Goal: Transaction & Acquisition: Subscribe to service/newsletter

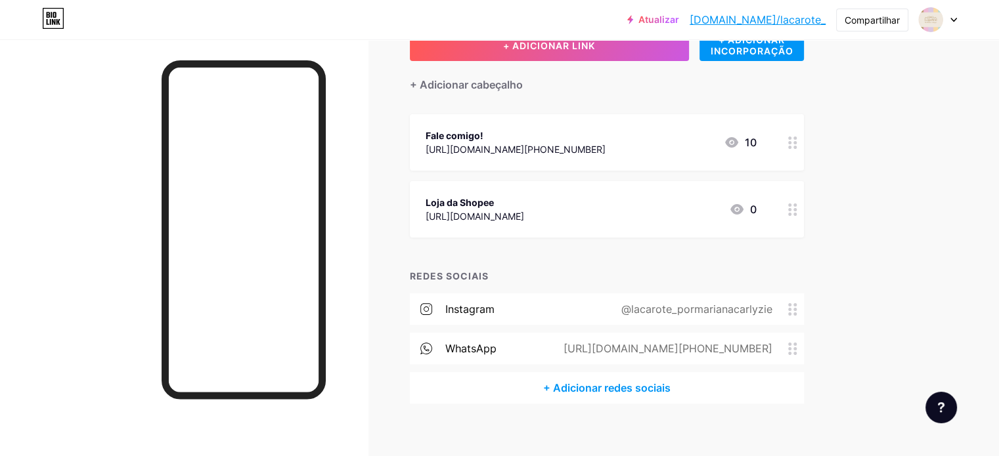
scroll to position [104, 0]
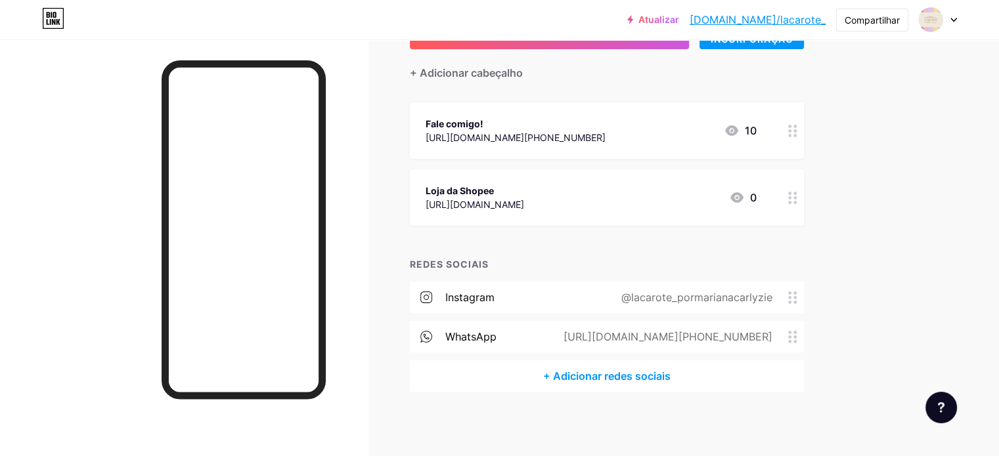
click at [670, 373] on font "+ Adicionar redes sociais" at bounding box center [606, 376] width 127 height 13
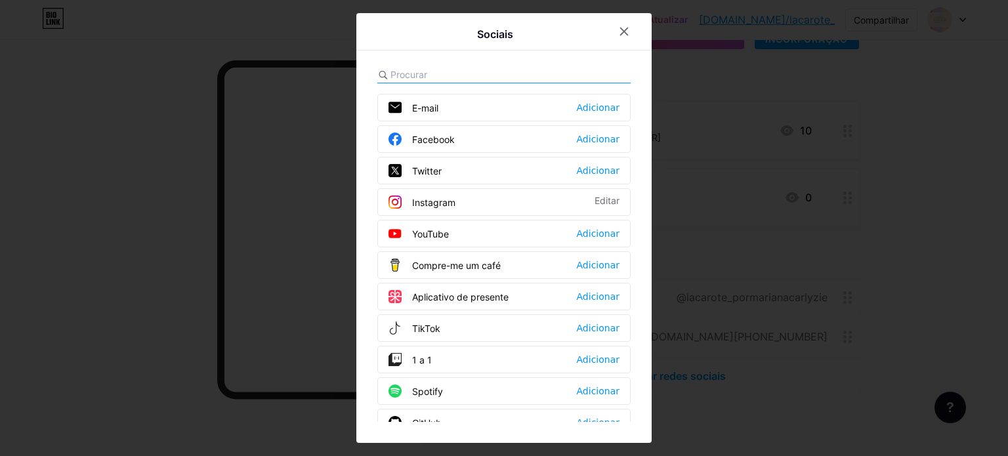
click at [804, 167] on div at bounding box center [504, 228] width 1008 height 456
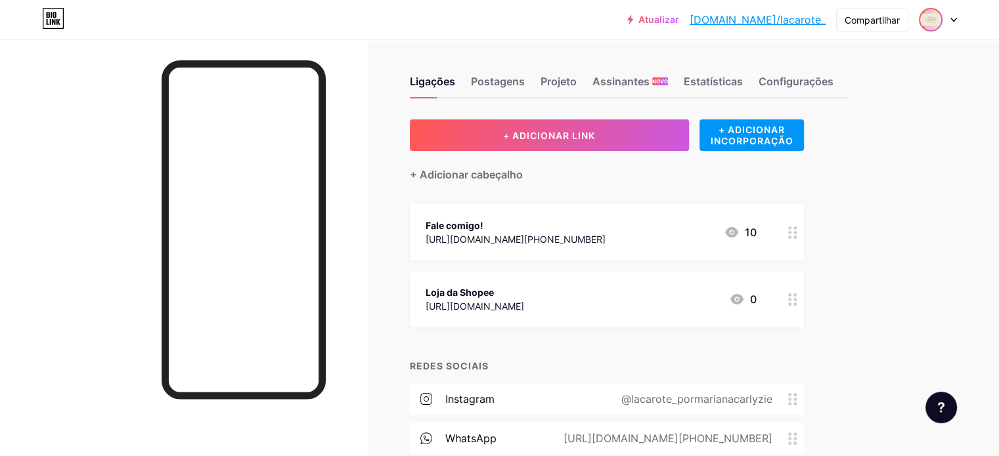
scroll to position [0, 0]
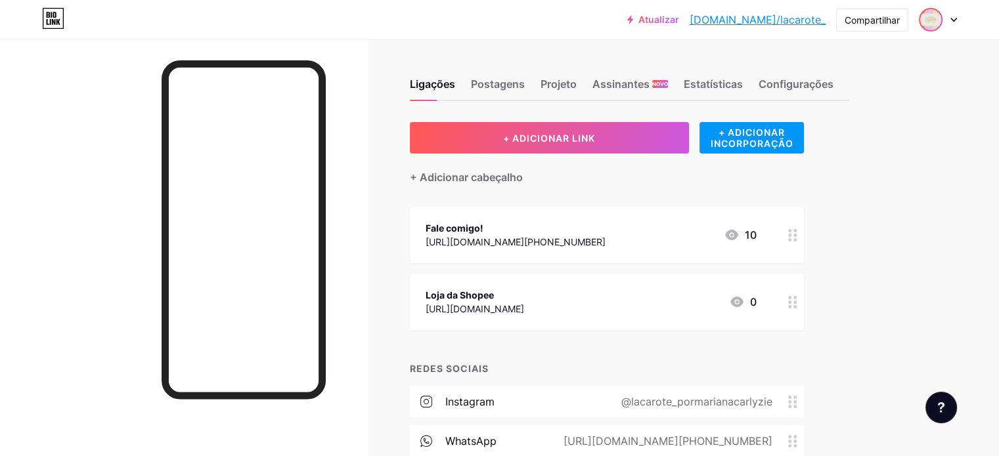
click at [938, 19] on img at bounding box center [930, 19] width 21 height 21
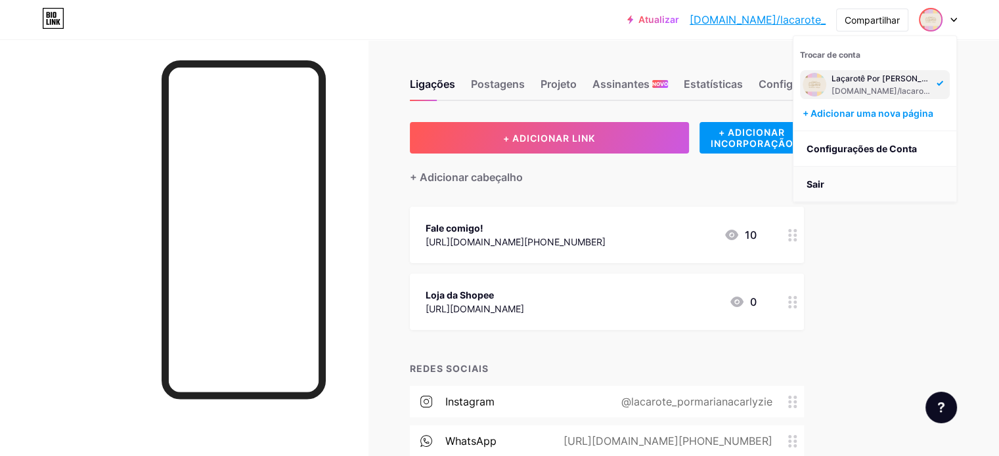
click at [811, 180] on font "Sair" at bounding box center [815, 184] width 18 height 11
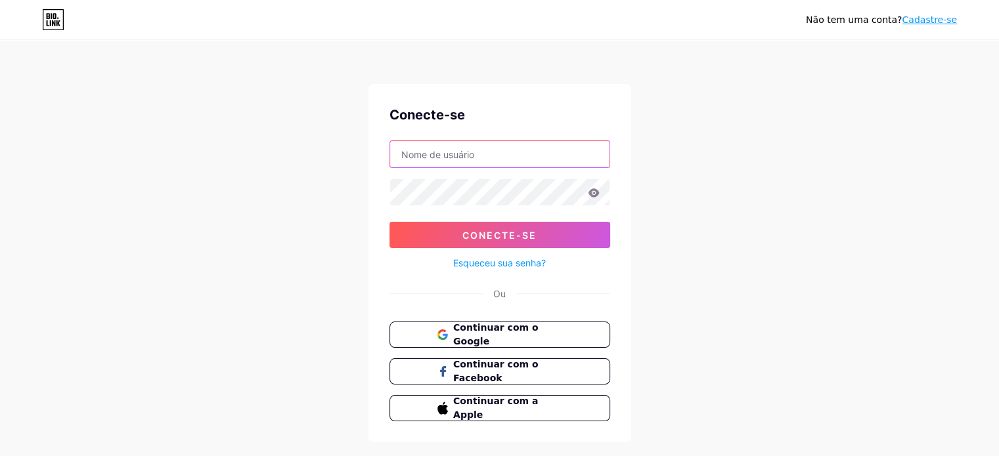
type input "[EMAIL_ADDRESS][DOMAIN_NAME]"
click at [513, 326] on font "Continuar com o Google" at bounding box center [495, 334] width 86 height 25
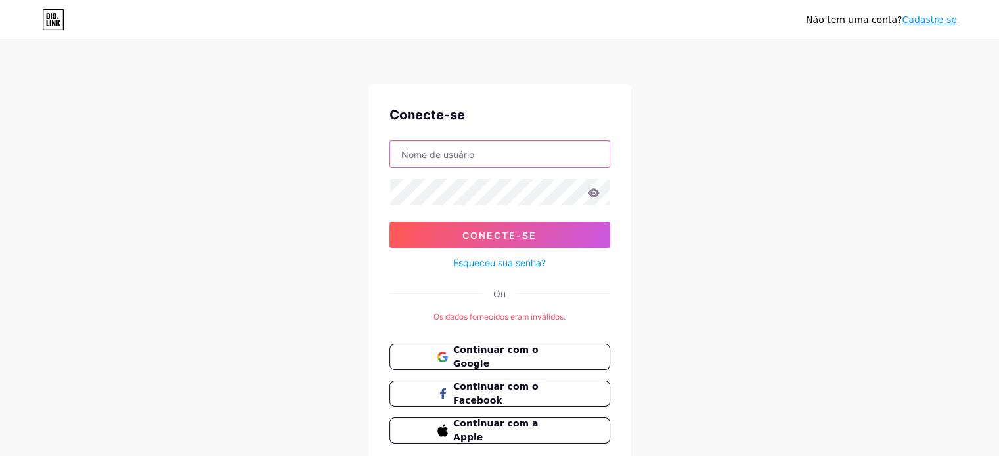
type input "[EMAIL_ADDRESS][DOMAIN_NAME]"
drag, startPoint x: 532, startPoint y: 146, endPoint x: 362, endPoint y: 165, distance: 171.1
click at [362, 163] on div "Não tem uma conta? Cadastre-se Conecte-se [EMAIL_ADDRESS][DOMAIN_NAME] Conecte-…" at bounding box center [499, 253] width 999 height 507
click at [407, 270] on div "Conecte-se [EMAIL_ADDRESS][DOMAIN_NAME] Conecte-se Esqueceu sua senha? Ou Os da…" at bounding box center [499, 274] width 263 height 381
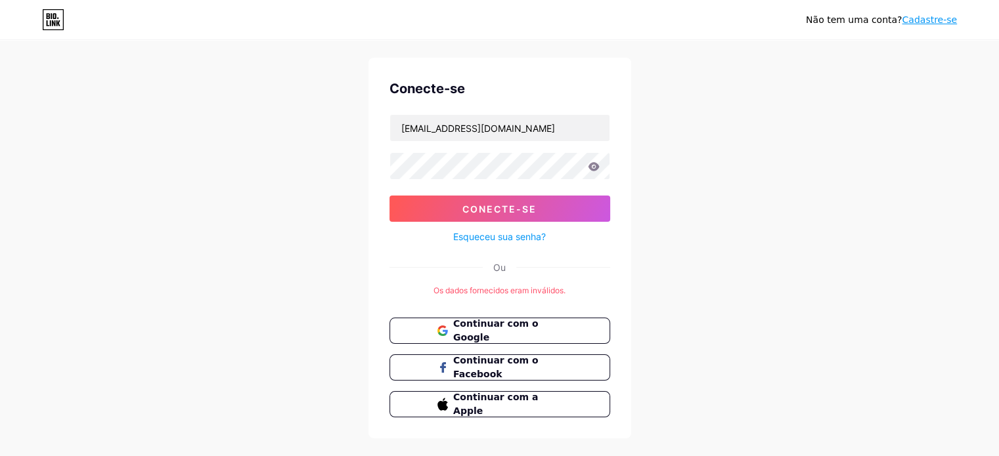
scroll to position [49, 0]
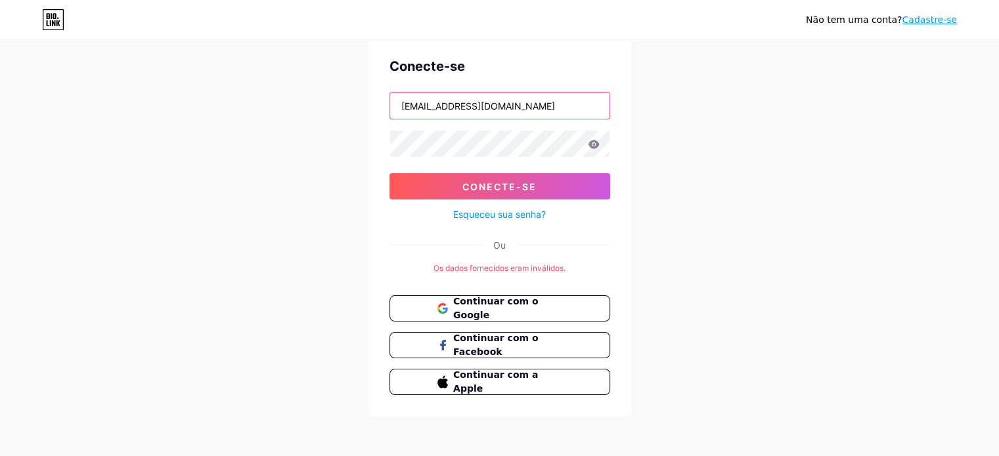
click at [549, 106] on input "[EMAIL_ADDRESS][DOMAIN_NAME]" at bounding box center [499, 106] width 219 height 26
click at [770, 77] on div "Não tem uma conta? Cadastre-se Conecte-se [EMAIL_ADDRESS][DOMAIN_NAME] Conecte-…" at bounding box center [499, 204] width 999 height 507
click at [920, 21] on font "Cadastre-se" at bounding box center [928, 19] width 55 height 11
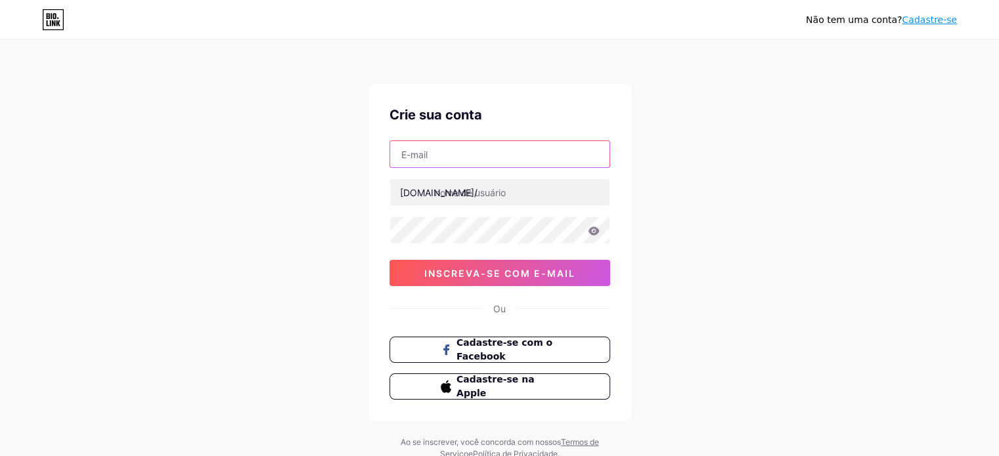
click at [460, 154] on input "text" at bounding box center [499, 154] width 219 height 26
type input "[EMAIL_ADDRESS][DOMAIN_NAME]"
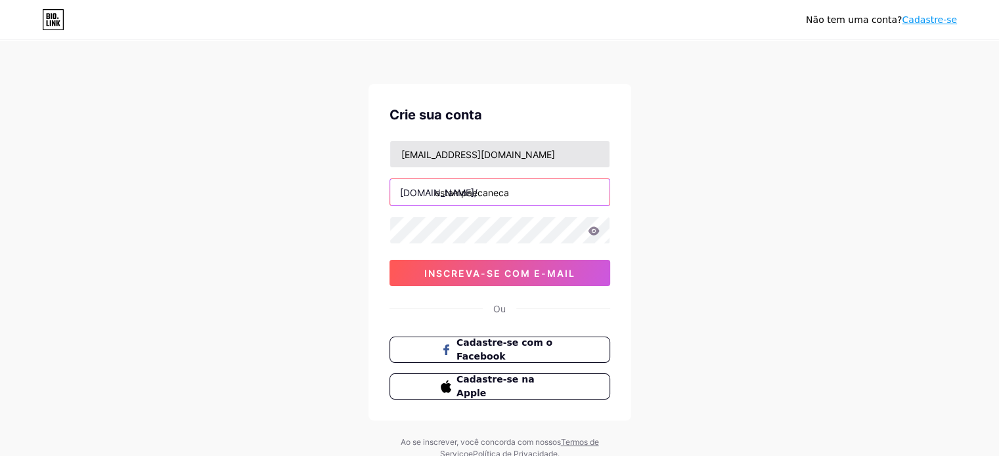
type input "estampaecaneca"
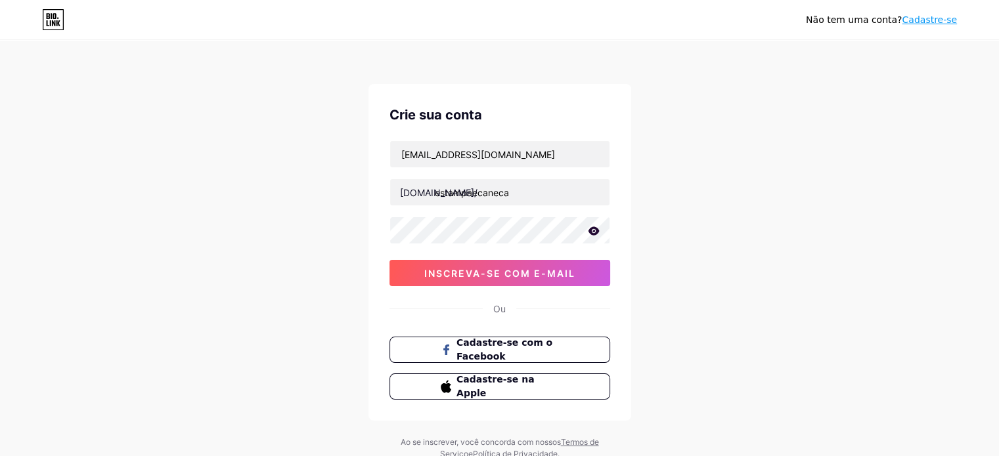
click at [347, 217] on div "Não tem uma conta? Cadastre-se Crie sua conta [EMAIL_ADDRESS][DOMAIN_NAME] [DOM…" at bounding box center [499, 251] width 999 height 502
click at [463, 276] on font "inscreva-se com e-mail" at bounding box center [499, 273] width 151 height 11
